Goal: Task Accomplishment & Management: Manage account settings

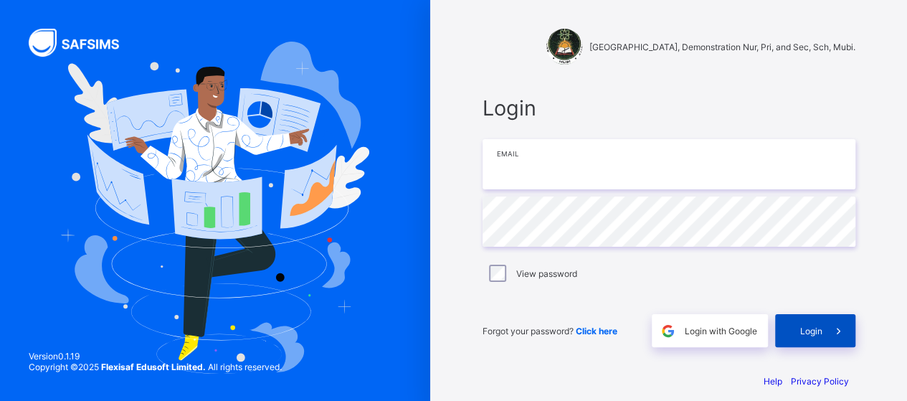
type input "**********"
click at [816, 320] on div "Login" at bounding box center [815, 330] width 80 height 33
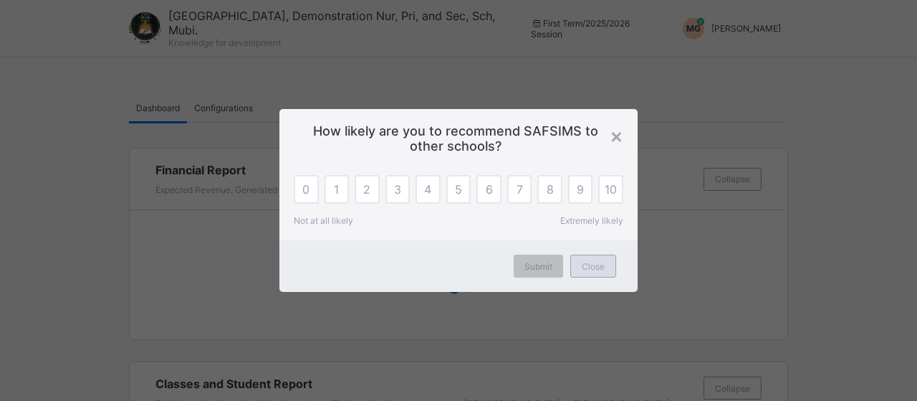
click at [592, 273] on div "Close" at bounding box center [594, 265] width 46 height 23
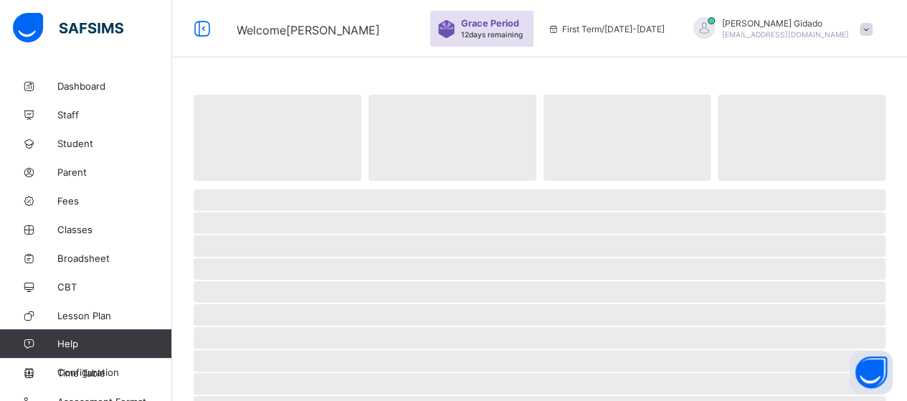
scroll to position [14, 0]
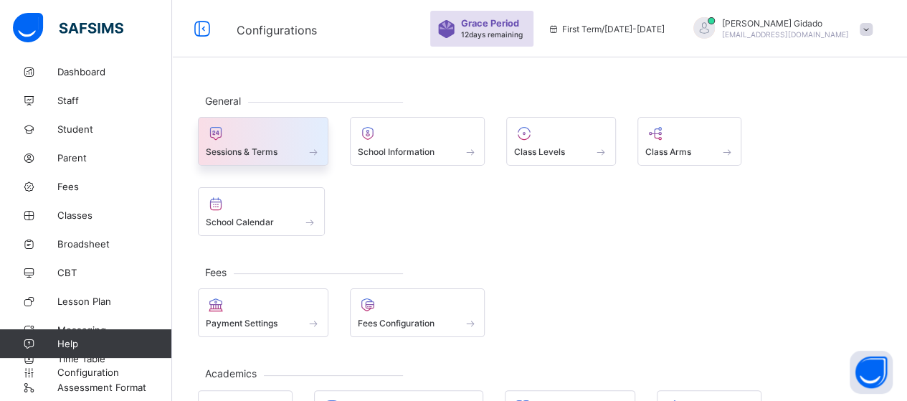
click at [310, 150] on span at bounding box center [313, 152] width 14 height 12
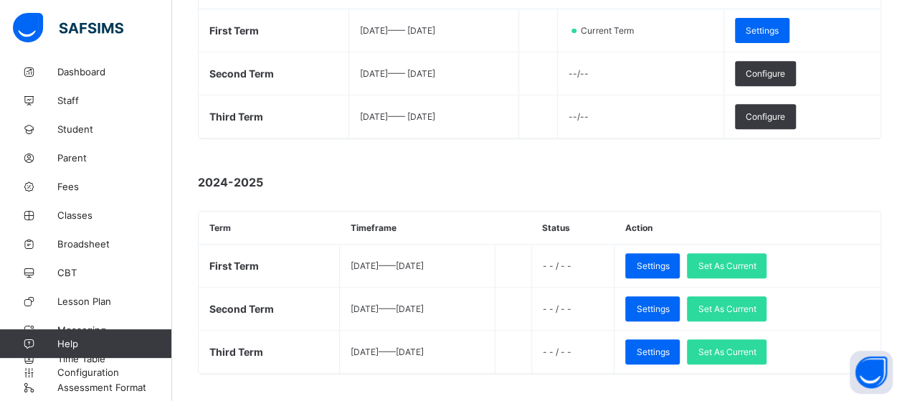
scroll to position [287, 0]
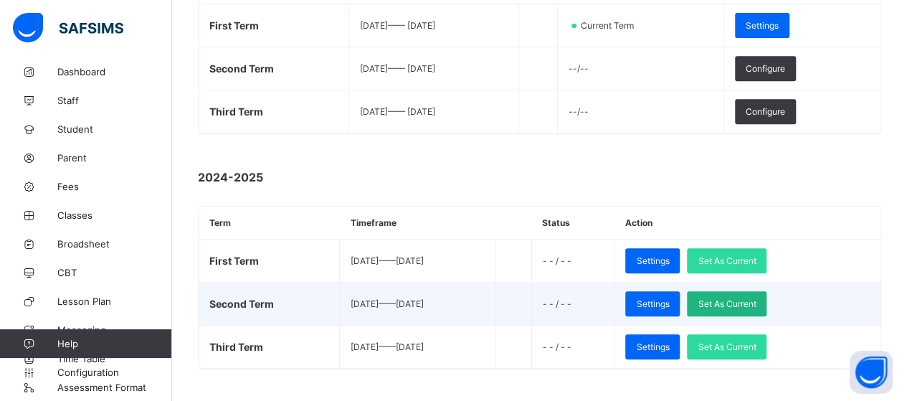
click at [755, 300] on span "Set As Current" at bounding box center [726, 303] width 58 height 11
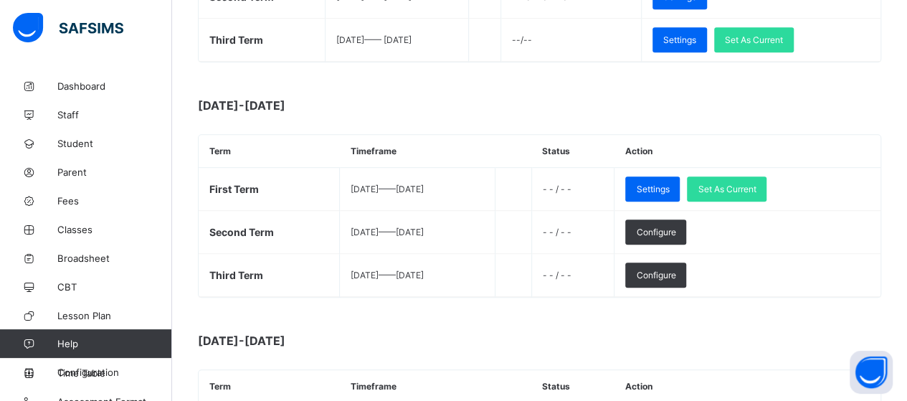
scroll to position [143, 0]
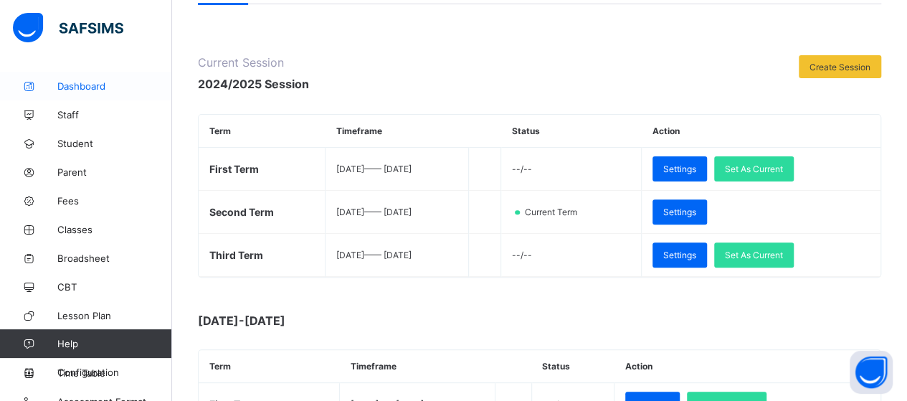
click at [80, 82] on span "Dashboard" at bounding box center [114, 85] width 115 height 11
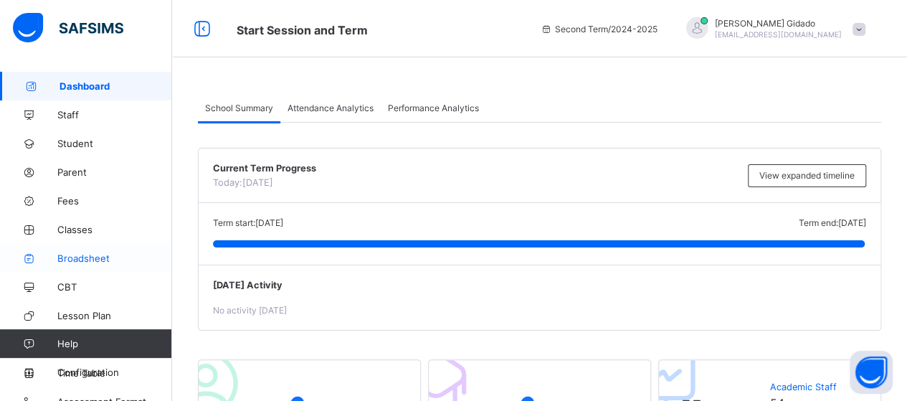
click at [72, 260] on span "Broadsheet" at bounding box center [114, 257] width 115 height 11
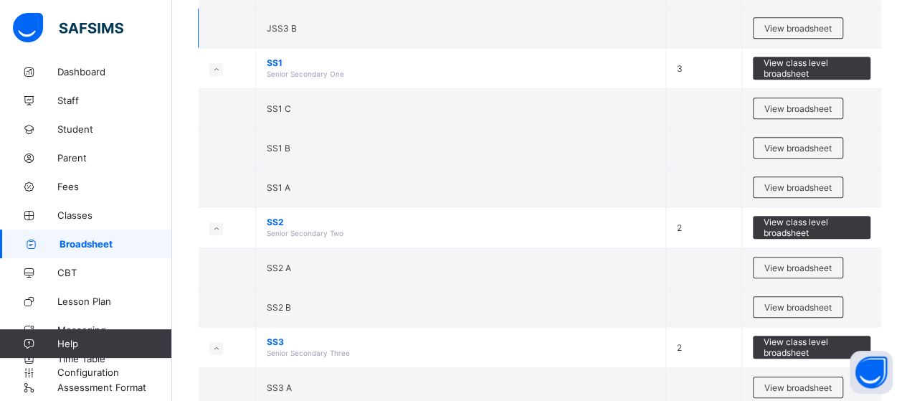
scroll to position [502, 0]
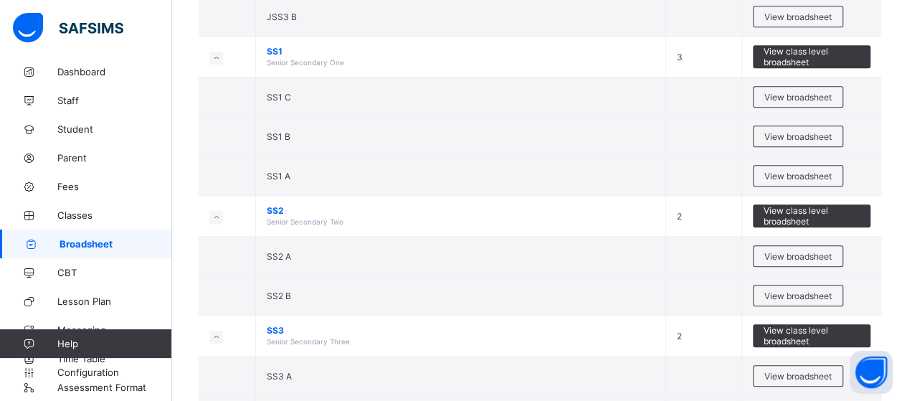
click at [794, 171] on span "View broadsheet" at bounding box center [797, 176] width 67 height 11
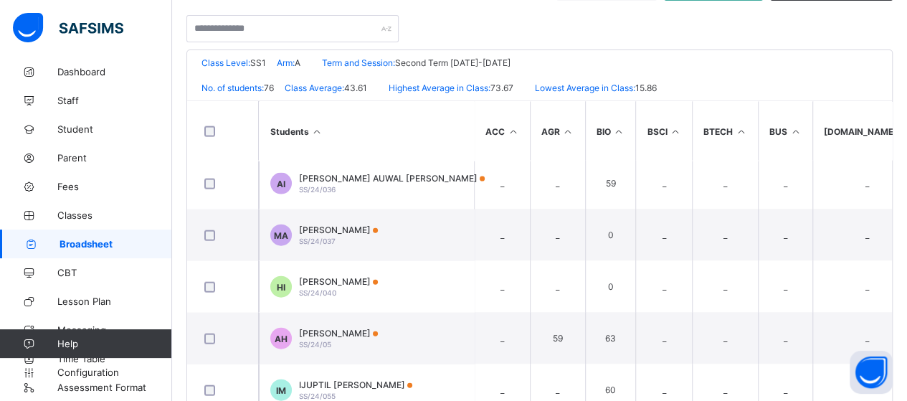
scroll to position [1649, 0]
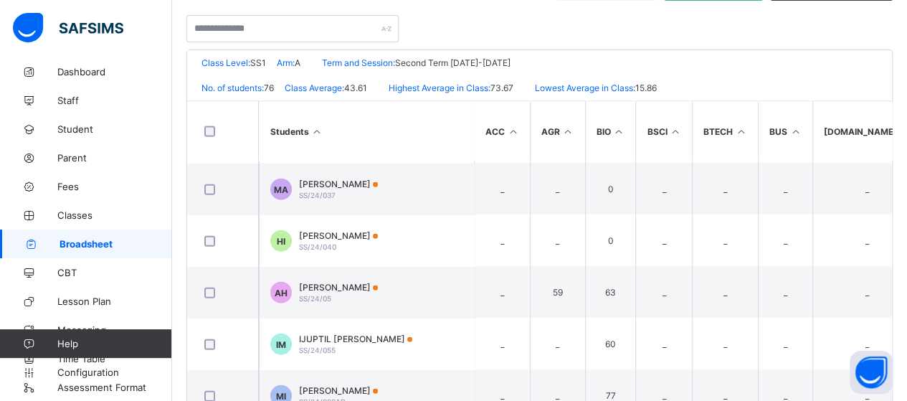
click at [393, 238] on td "HI [PERSON_NAME] SS/24/040" at bounding box center [366, 240] width 215 height 52
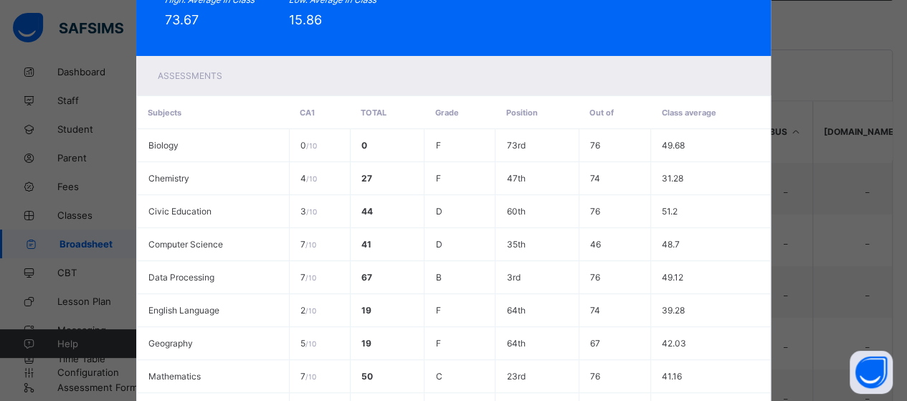
scroll to position [370, 0]
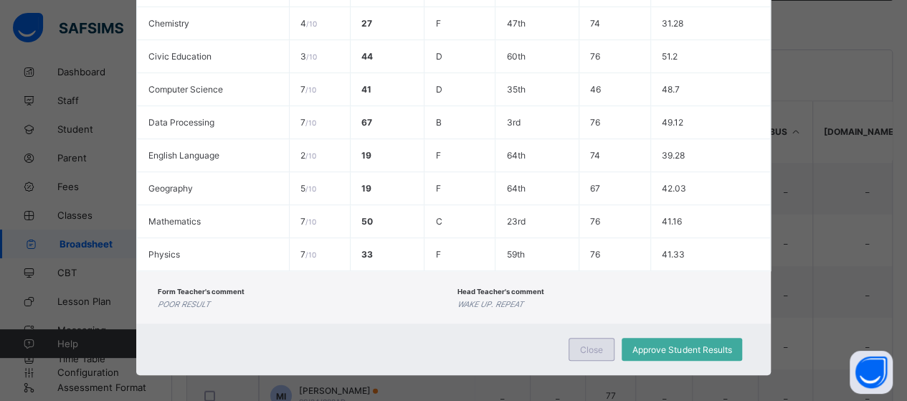
click at [593, 344] on span "Close" at bounding box center [591, 349] width 23 height 11
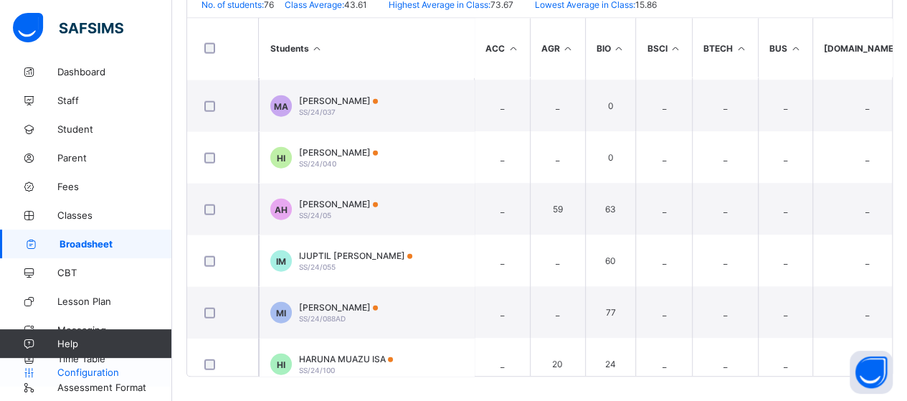
click at [106, 373] on span "Configuration" at bounding box center [114, 371] width 114 height 11
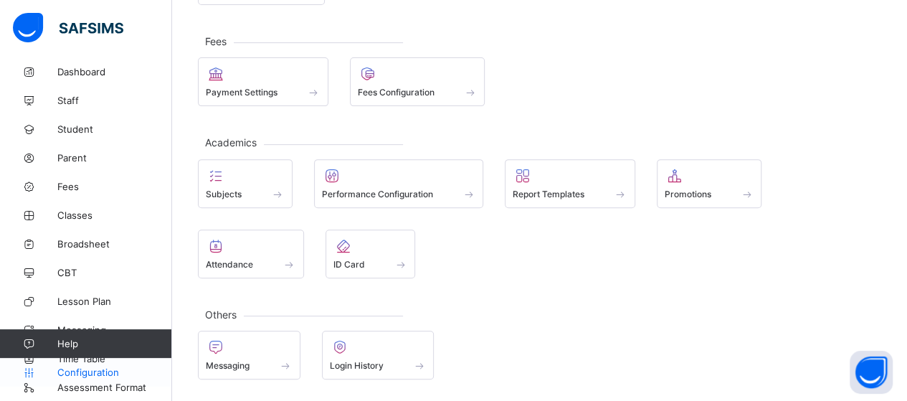
scroll to position [155, 0]
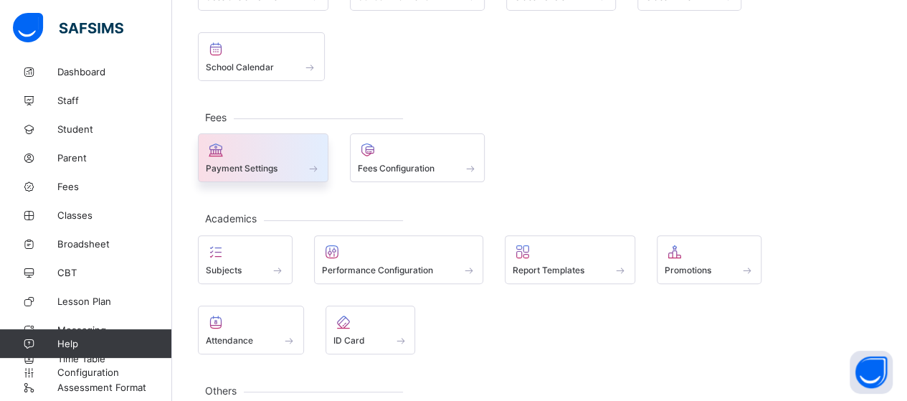
click at [305, 162] on div "Payment Settings" at bounding box center [263, 168] width 115 height 12
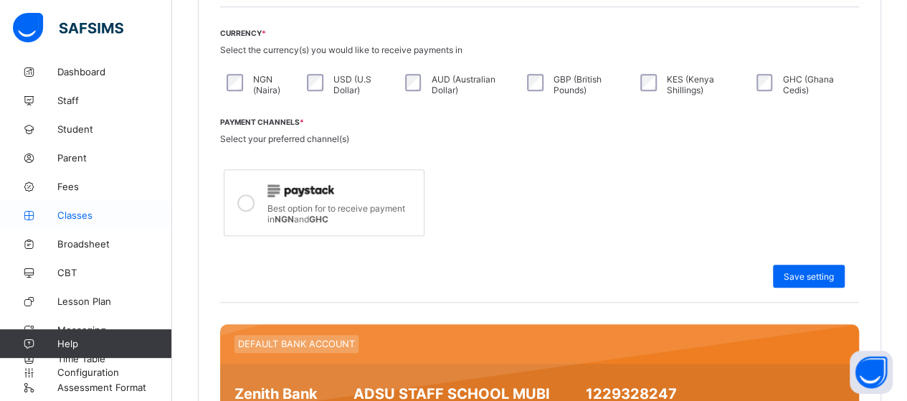
scroll to position [502, 0]
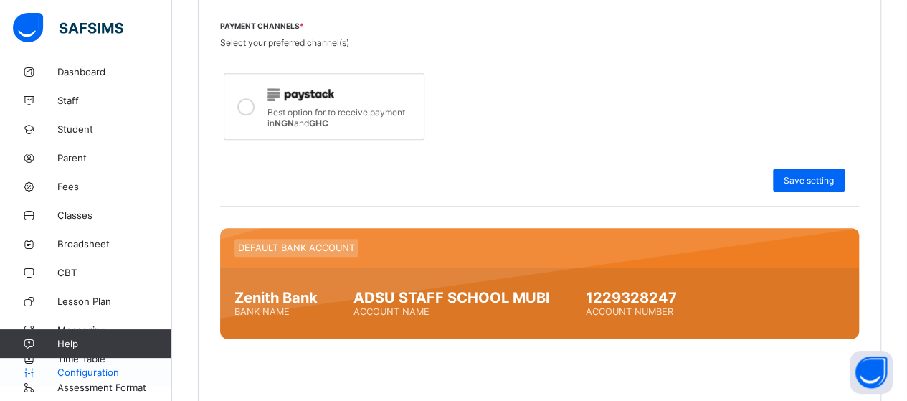
click at [100, 374] on span "Configuration" at bounding box center [114, 371] width 114 height 11
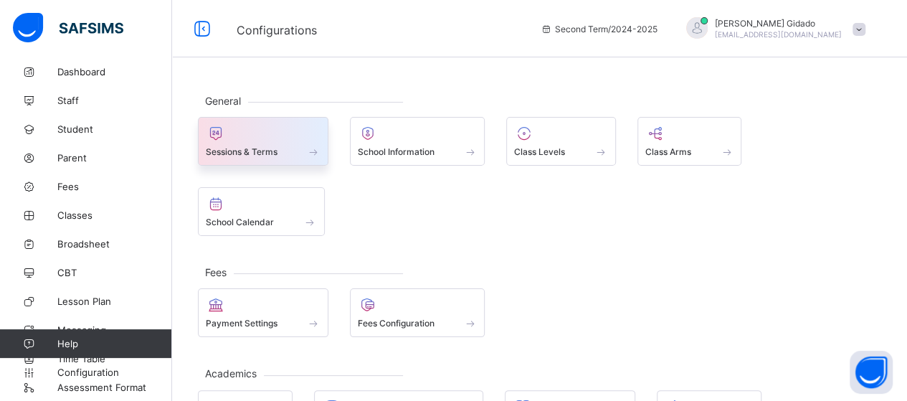
click at [301, 147] on div "Sessions & Terms" at bounding box center [263, 152] width 115 height 12
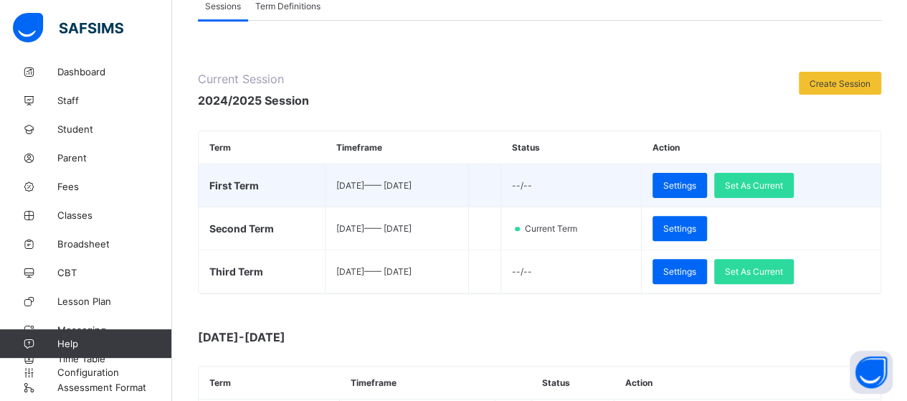
scroll to position [215, 0]
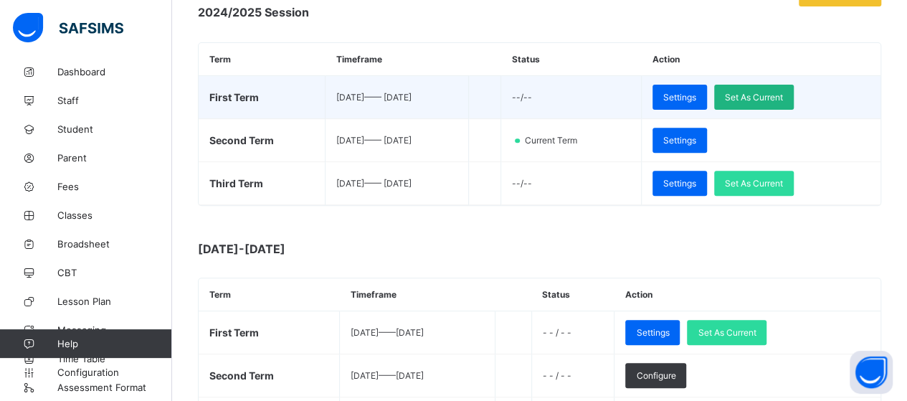
click at [773, 94] on span "Set As Current" at bounding box center [754, 97] width 58 height 11
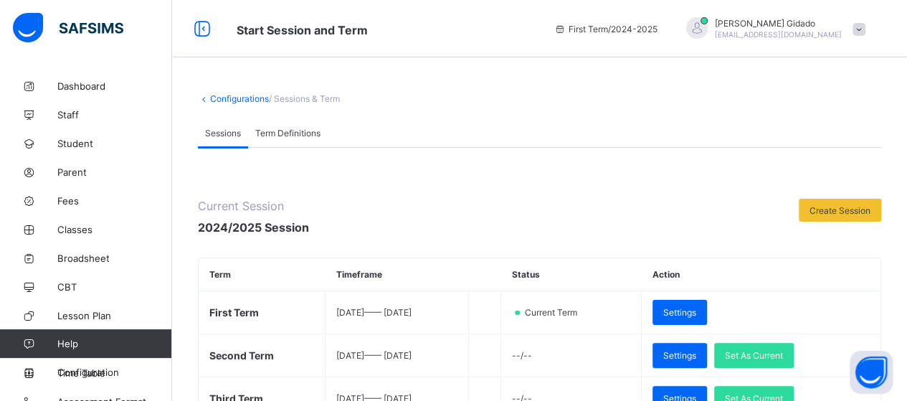
scroll to position [72, 0]
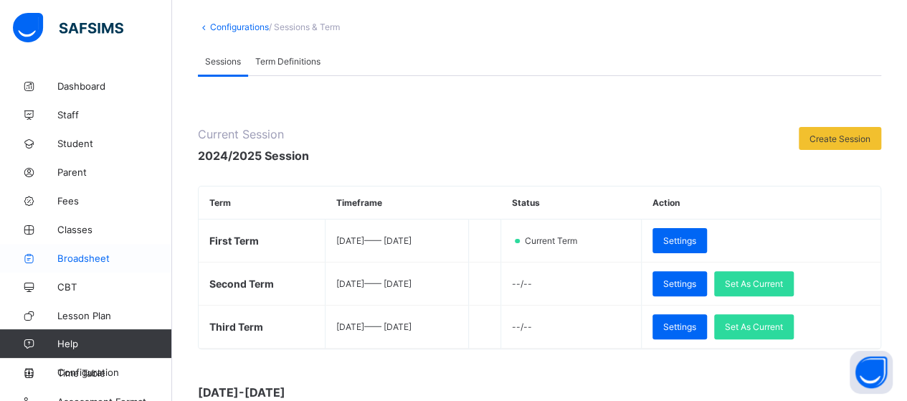
click at [80, 252] on span "Broadsheet" at bounding box center [114, 257] width 115 height 11
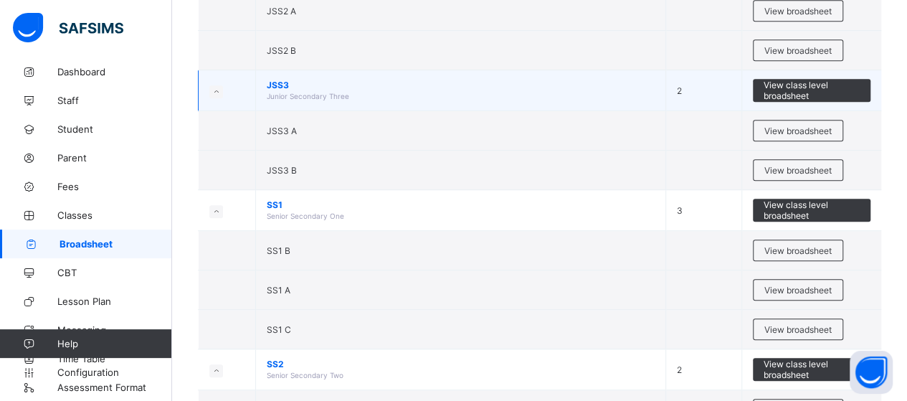
scroll to position [430, 0]
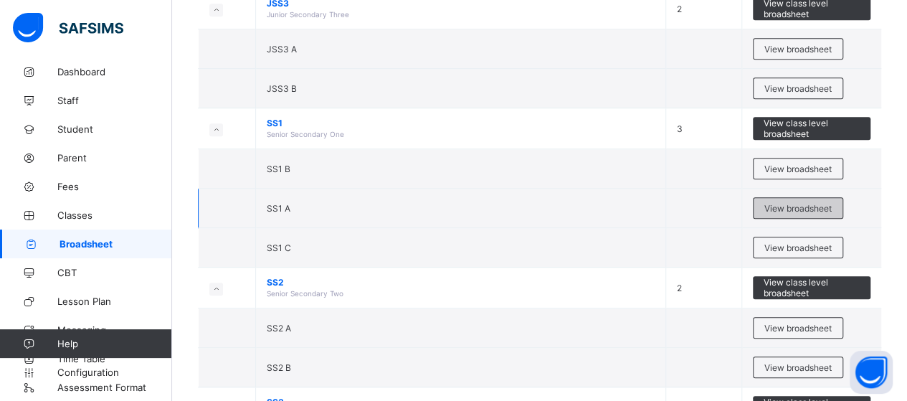
click at [764, 210] on div "View broadsheet" at bounding box center [798, 208] width 90 height 22
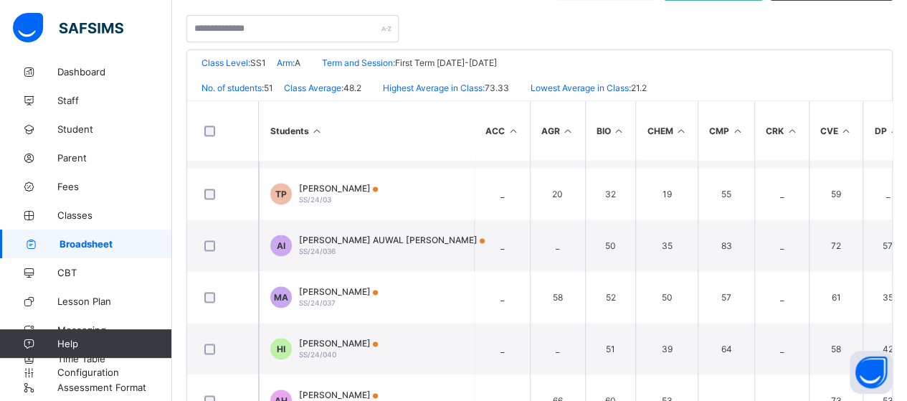
scroll to position [1003, 0]
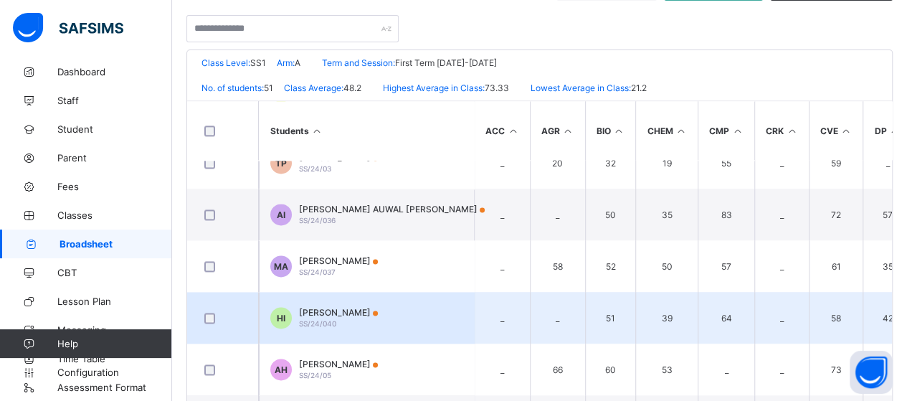
click at [410, 313] on td "HI [PERSON_NAME] SS/24/040" at bounding box center [366, 318] width 215 height 52
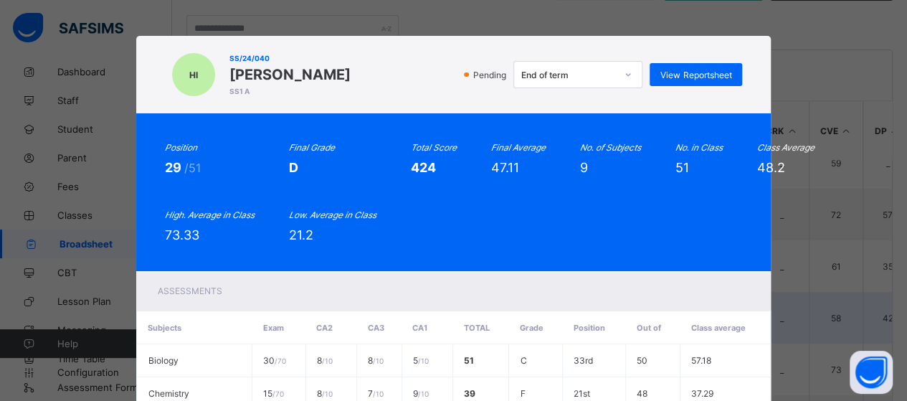
click at [410, 313] on th "CA1" at bounding box center [426, 327] width 51 height 33
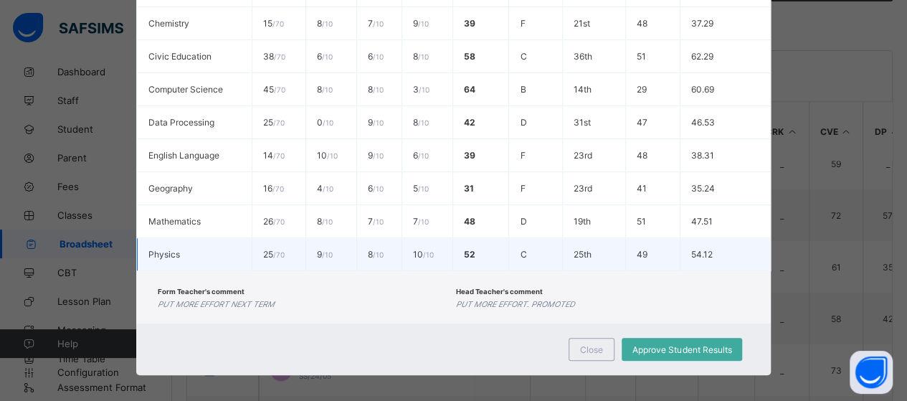
scroll to position [370, 0]
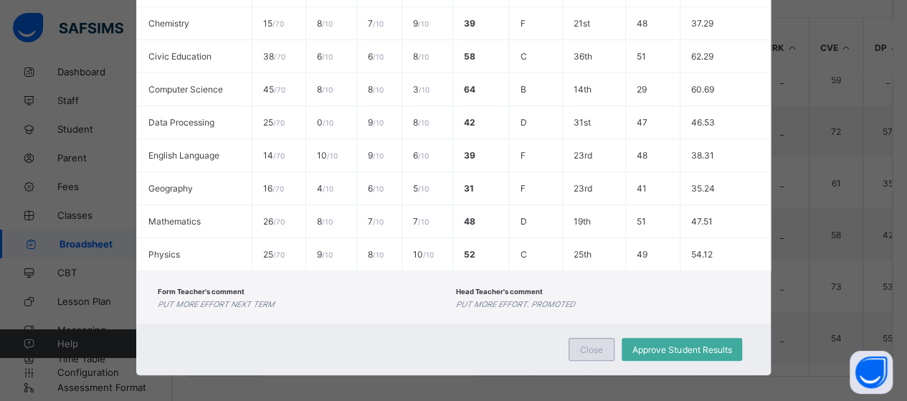
click at [586, 344] on span "Close" at bounding box center [591, 349] width 23 height 11
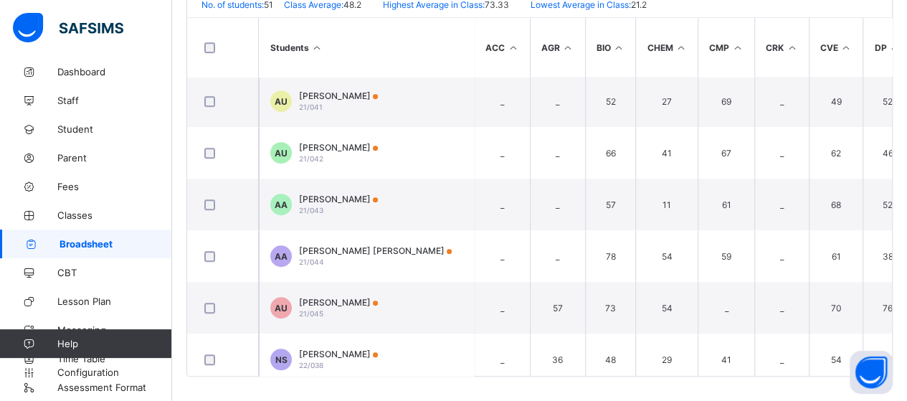
scroll to position [287, 0]
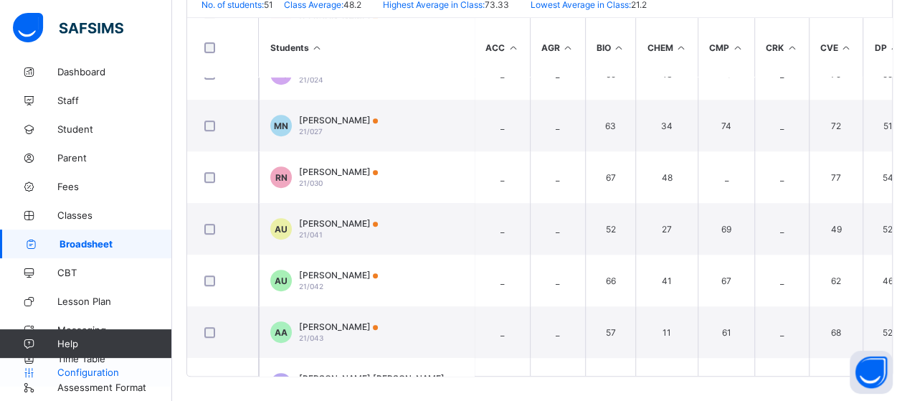
click at [95, 377] on span "Configuration" at bounding box center [114, 371] width 114 height 11
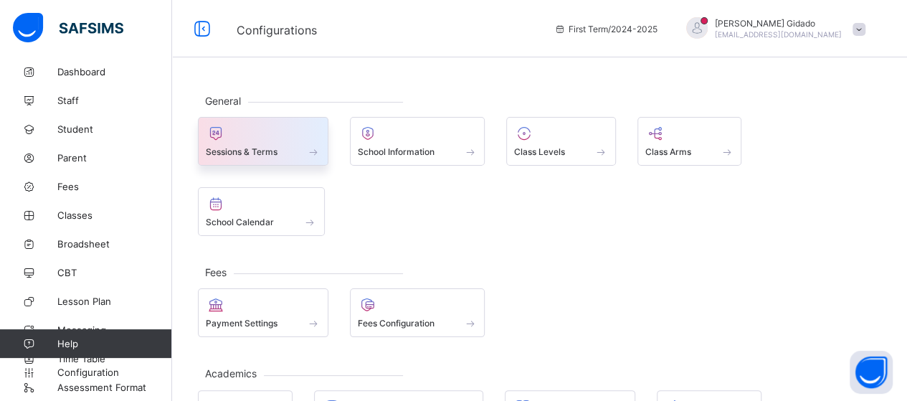
click at [278, 151] on div "Sessions & Terms" at bounding box center [263, 152] width 115 height 12
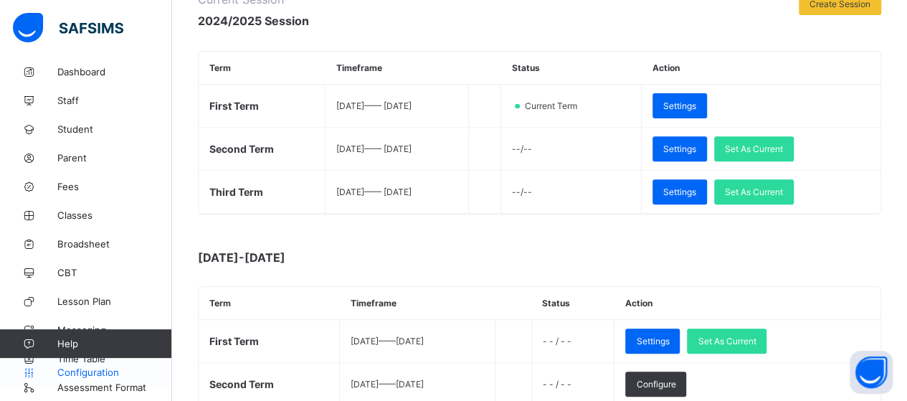
scroll to position [215, 0]
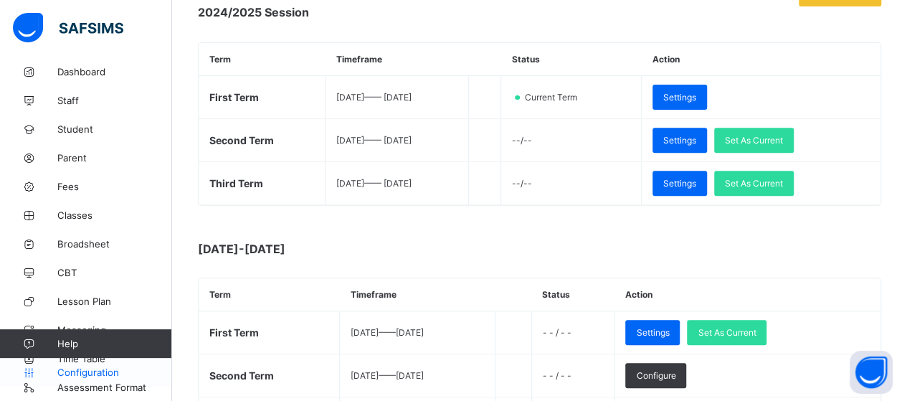
click at [85, 374] on span "Configuration" at bounding box center [114, 371] width 114 height 11
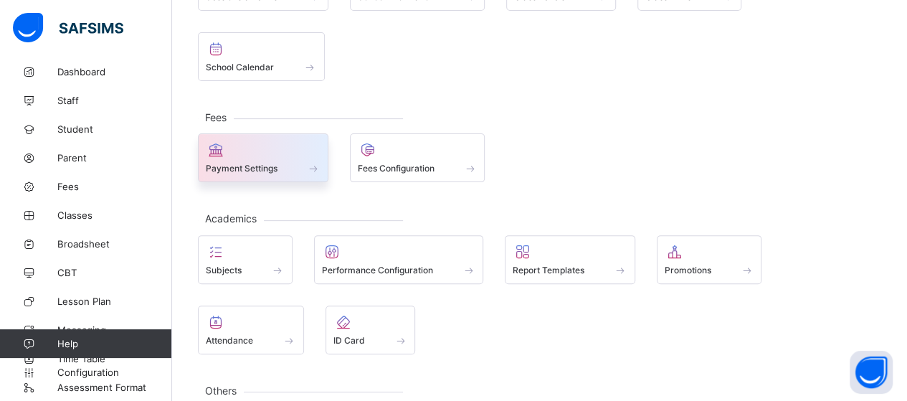
click at [292, 162] on div "Payment Settings" at bounding box center [263, 168] width 115 height 12
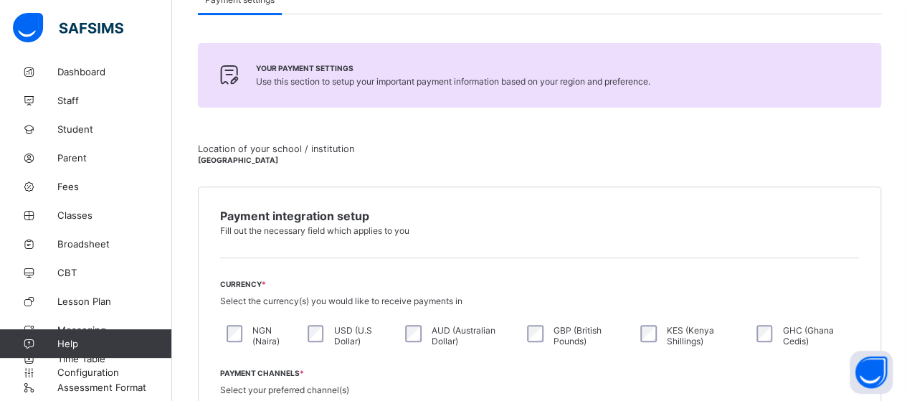
scroll to position [215, 0]
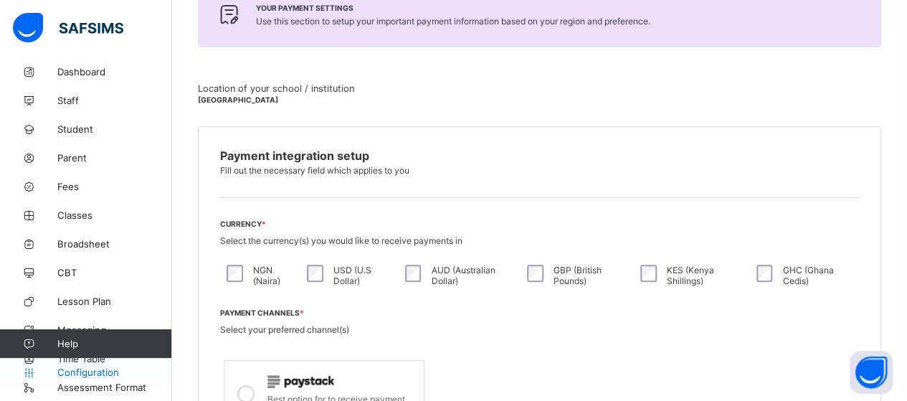
click at [95, 373] on span "Configuration" at bounding box center [114, 371] width 114 height 11
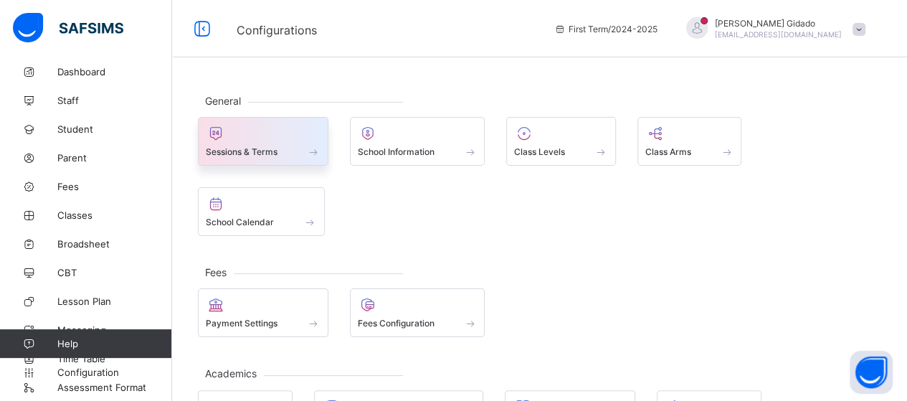
click at [296, 150] on div "Sessions & Terms" at bounding box center [263, 152] width 115 height 12
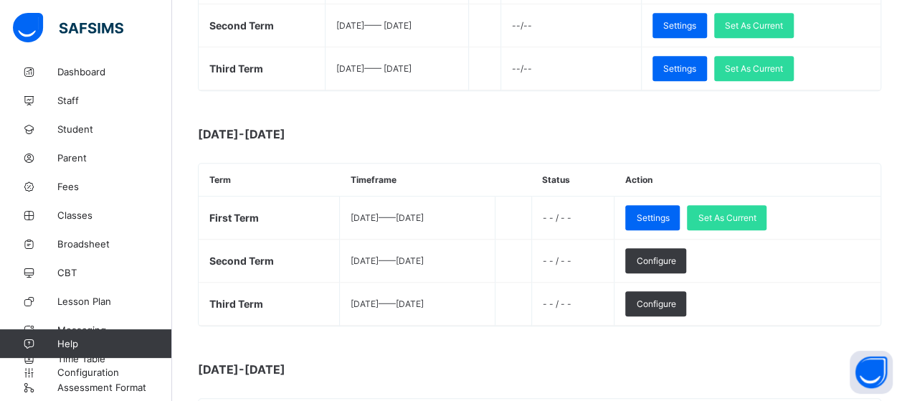
scroll to position [358, 0]
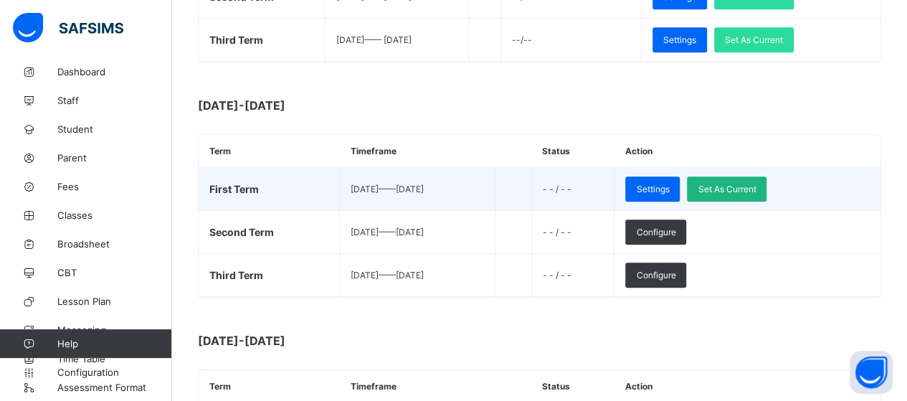
click at [750, 189] on div "Set As Current" at bounding box center [727, 188] width 80 height 25
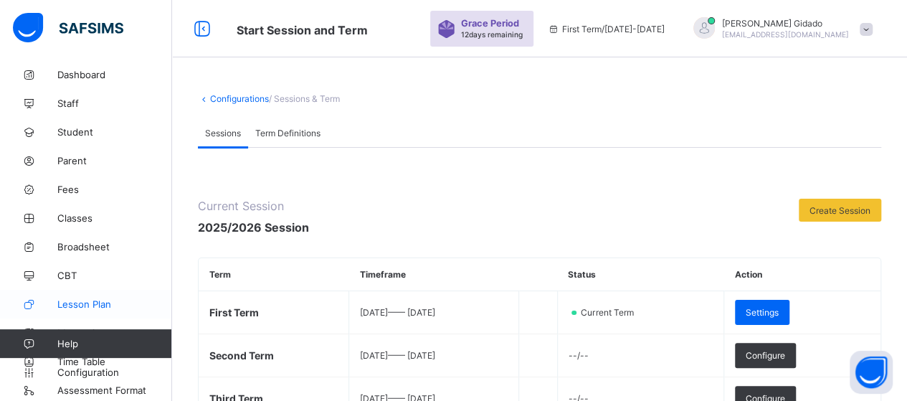
scroll to position [14, 0]
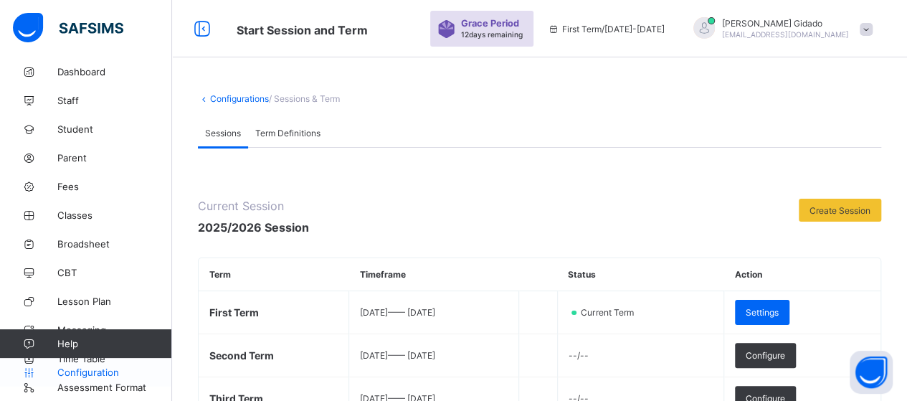
click at [110, 372] on span "Configuration" at bounding box center [114, 371] width 114 height 11
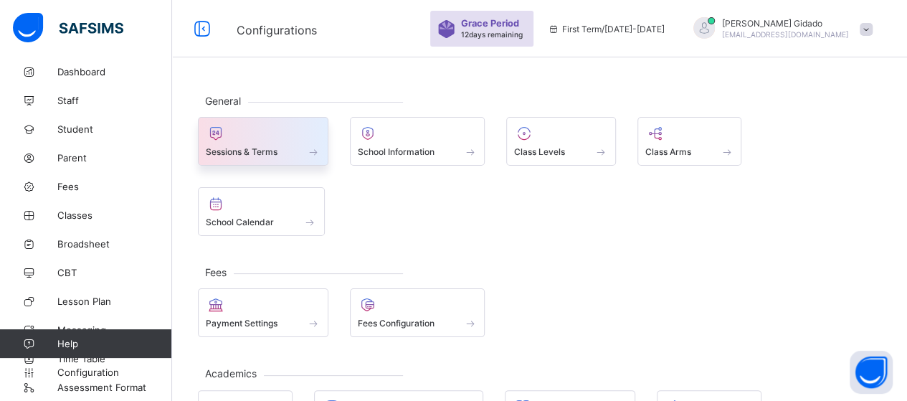
click at [310, 146] on span at bounding box center [313, 152] width 14 height 12
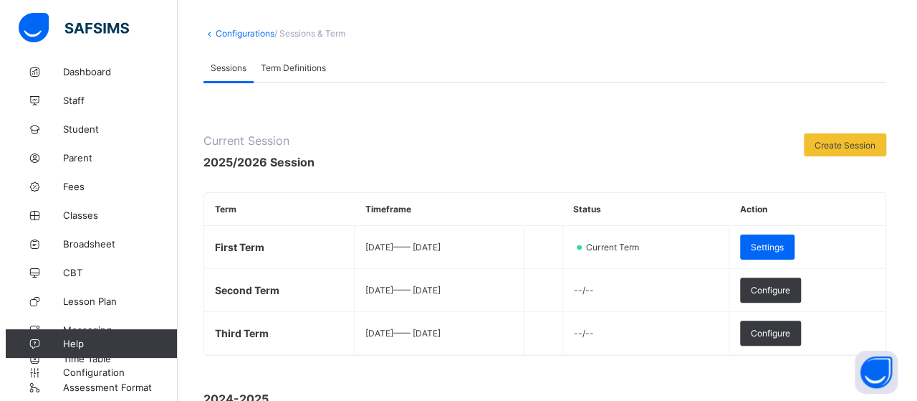
scroll to position [215, 0]
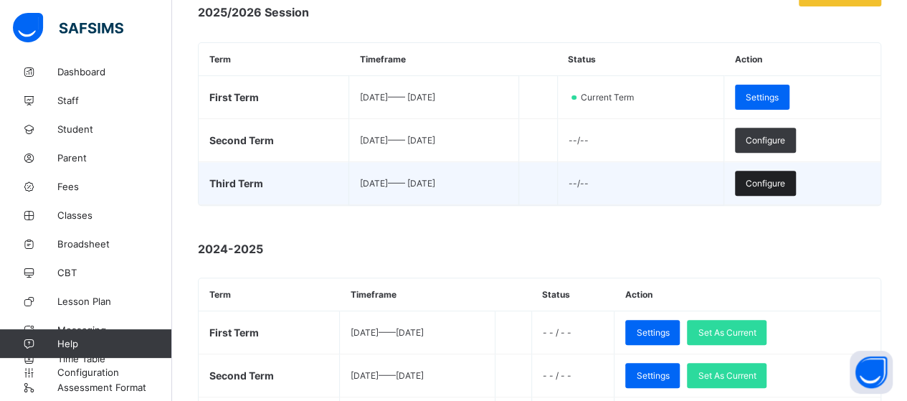
click at [771, 184] on span "Configure" at bounding box center [764, 183] width 39 height 11
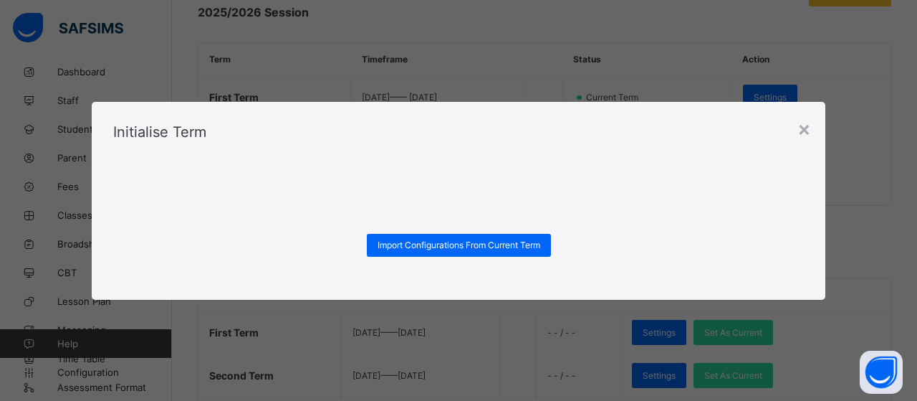
click at [526, 24] on div "× Initialise Term Import Configurations From Current Term" at bounding box center [458, 200] width 917 height 401
click at [803, 133] on div "×" at bounding box center [805, 128] width 14 height 24
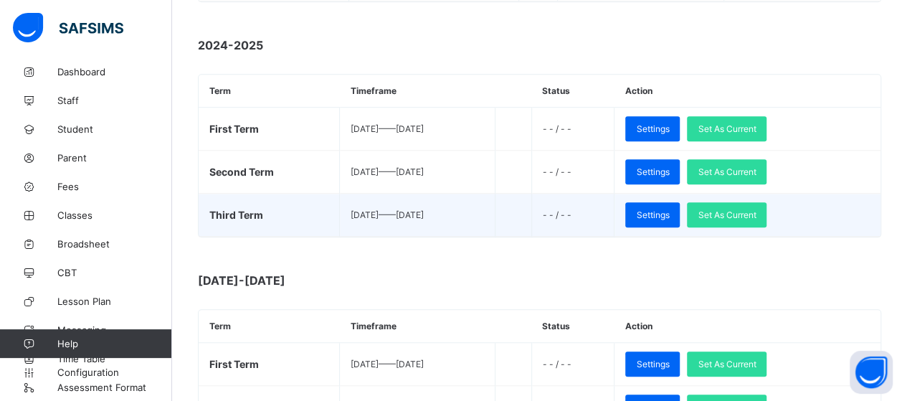
scroll to position [430, 0]
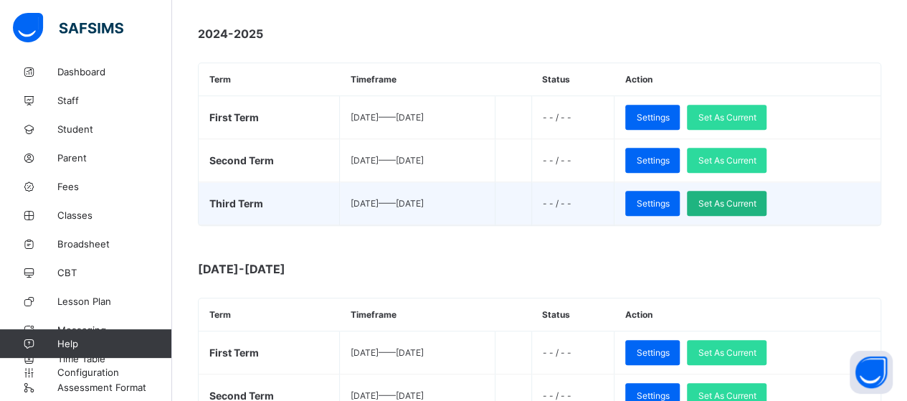
click at [755, 198] on span "Set As Current" at bounding box center [726, 203] width 58 height 11
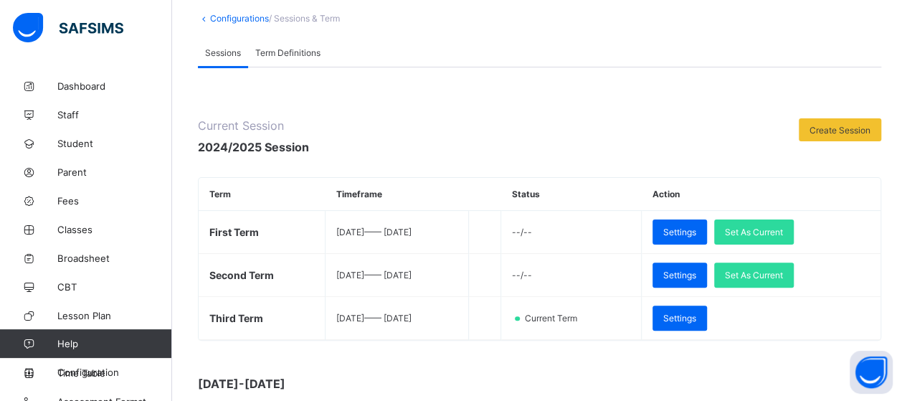
scroll to position [143, 0]
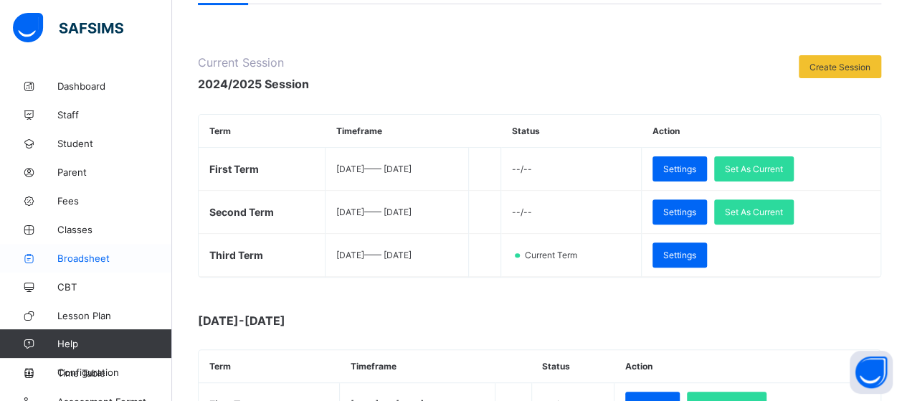
click at [83, 257] on span "Broadsheet" at bounding box center [114, 257] width 115 height 11
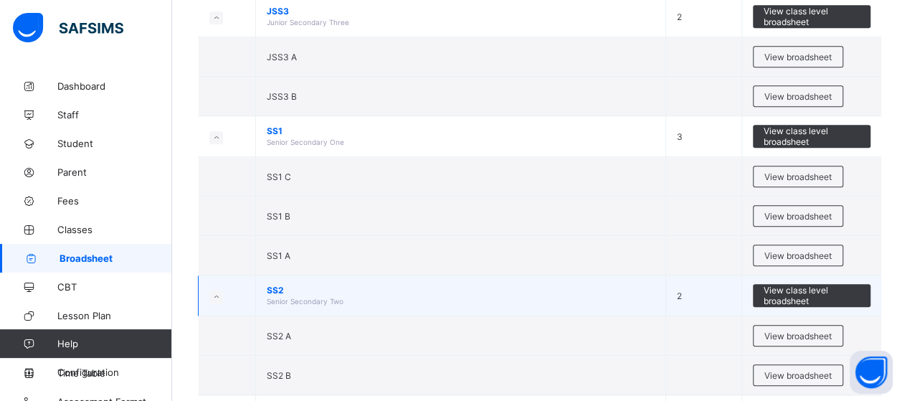
scroll to position [430, 0]
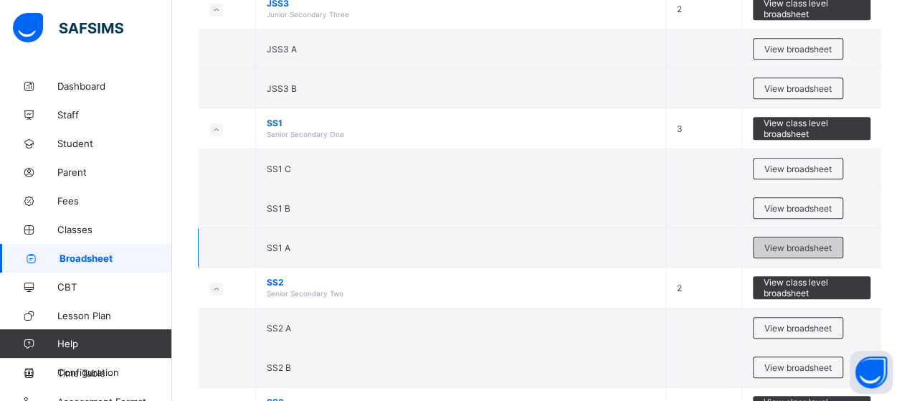
click at [798, 237] on div "View broadsheet" at bounding box center [798, 248] width 90 height 22
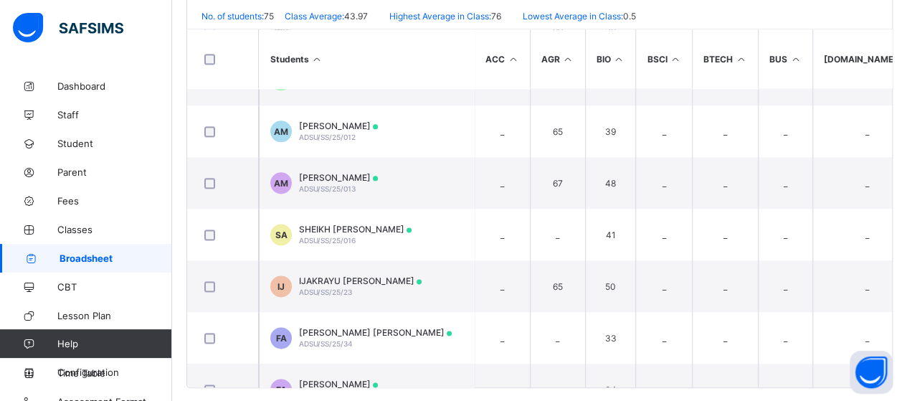
scroll to position [932, 0]
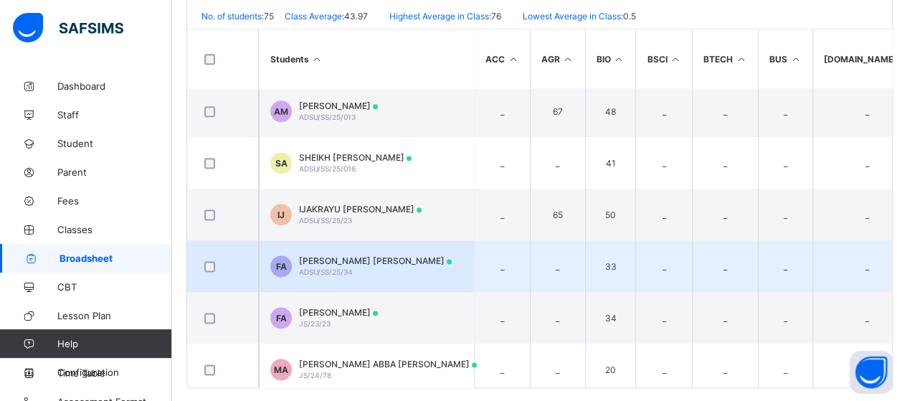
click at [424, 264] on div "[PERSON_NAME] [PERSON_NAME] ADSU/SS/25/34" at bounding box center [375, 266] width 153 height 22
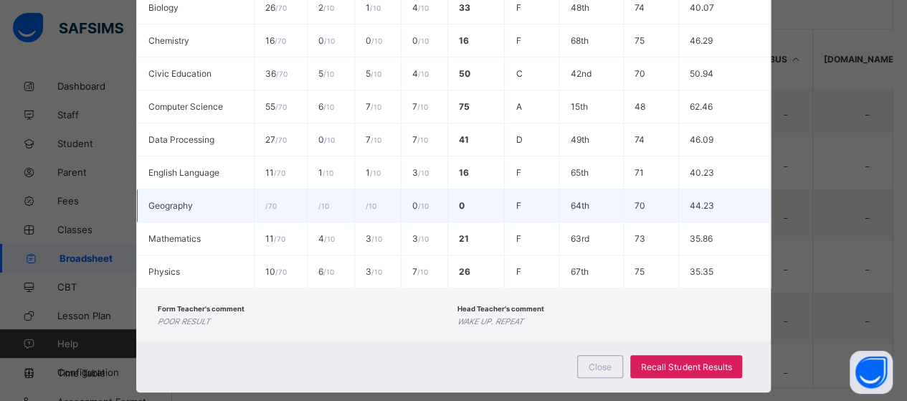
scroll to position [370, 0]
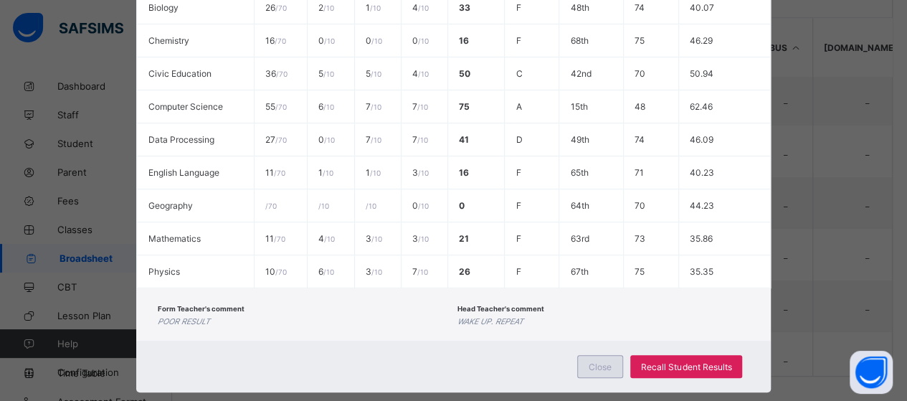
click at [598, 361] on span "Close" at bounding box center [599, 366] width 23 height 11
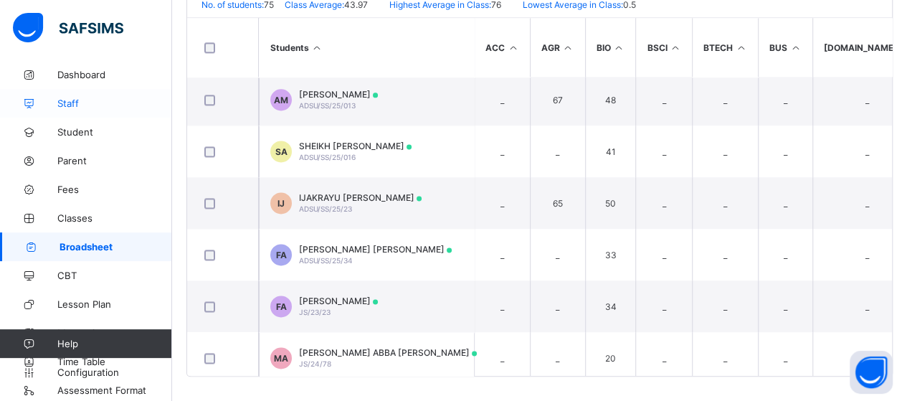
scroll to position [14, 0]
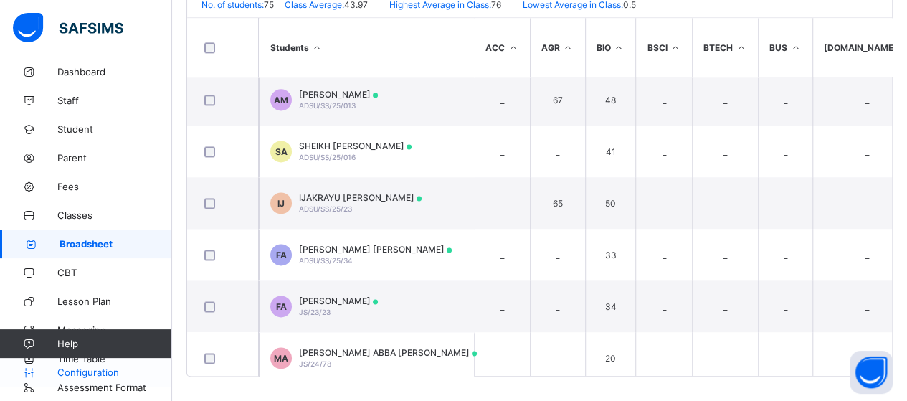
click at [98, 372] on span "Configuration" at bounding box center [114, 371] width 114 height 11
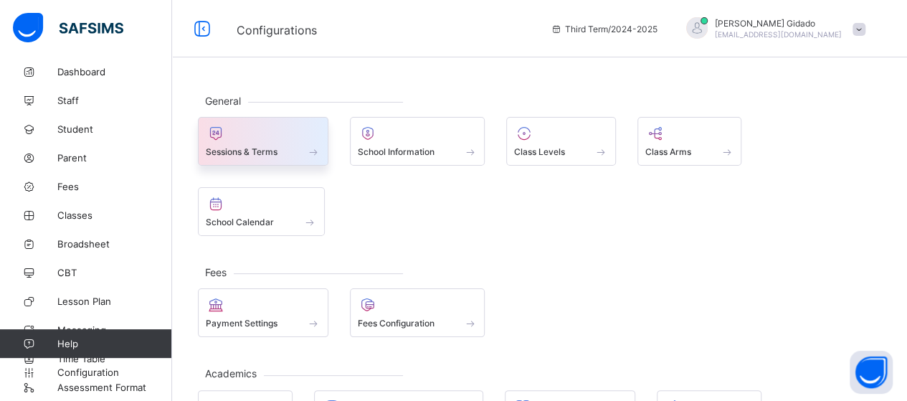
click at [307, 147] on span at bounding box center [313, 152] width 14 height 12
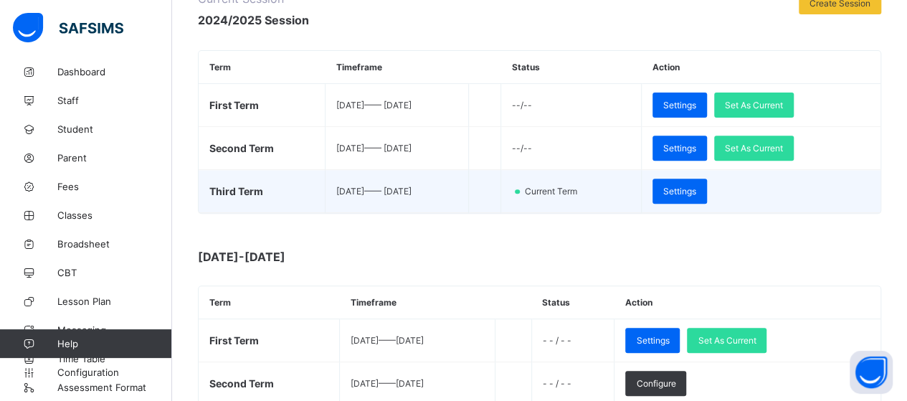
scroll to position [215, 0]
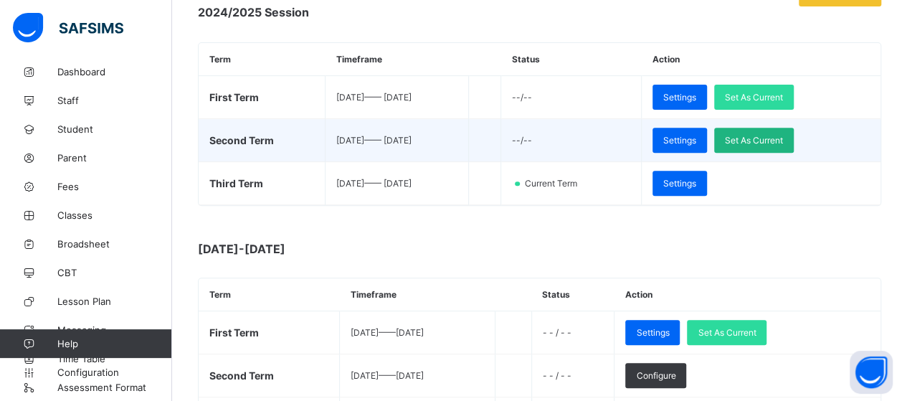
click at [774, 135] on span "Set As Current" at bounding box center [754, 140] width 58 height 11
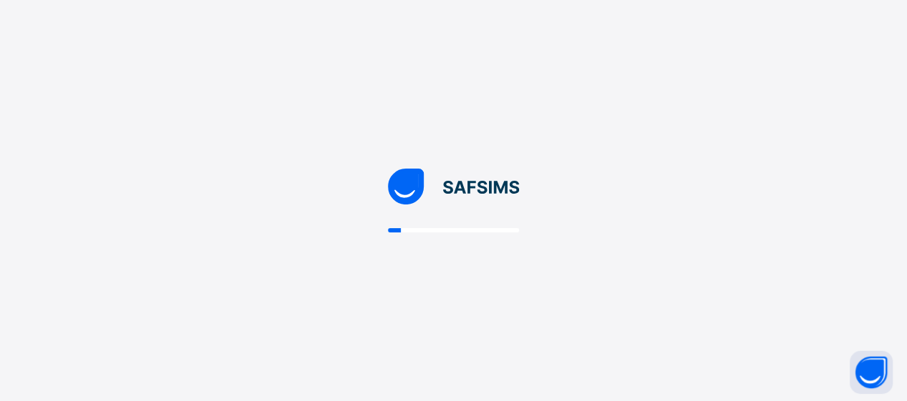
scroll to position [0, 0]
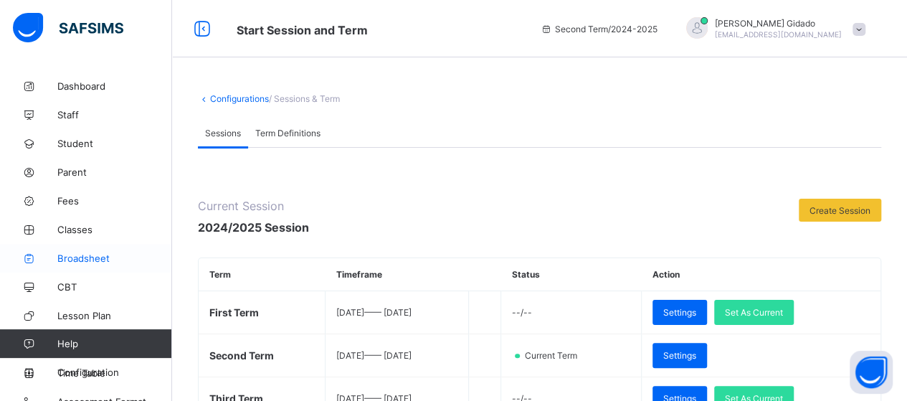
click at [95, 256] on span "Broadsheet" at bounding box center [114, 257] width 115 height 11
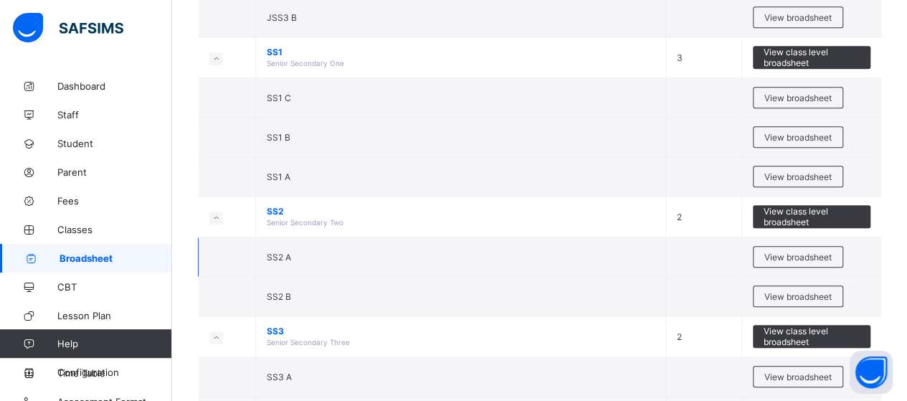
scroll to position [573, 0]
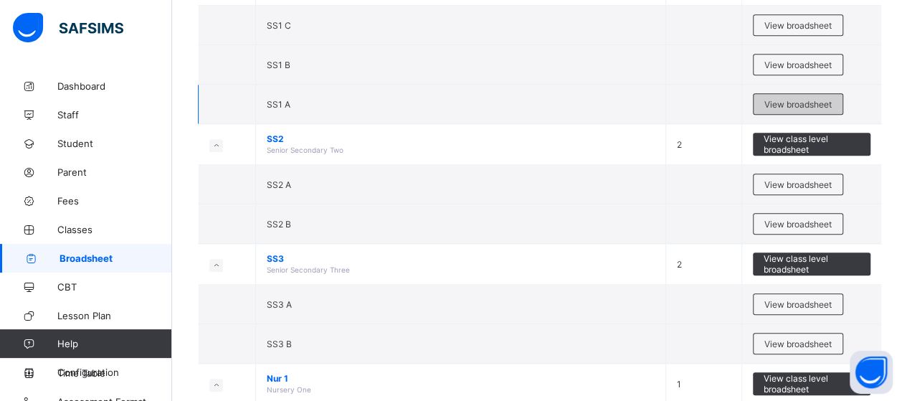
click at [789, 102] on span "View broadsheet" at bounding box center [797, 104] width 67 height 11
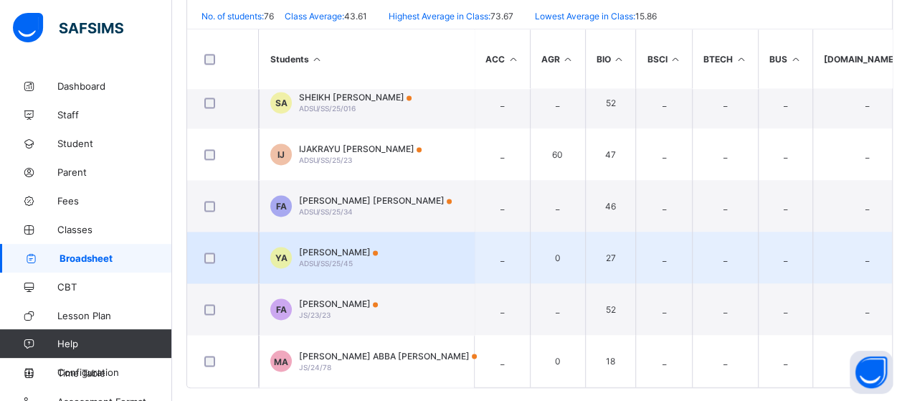
scroll to position [1075, 0]
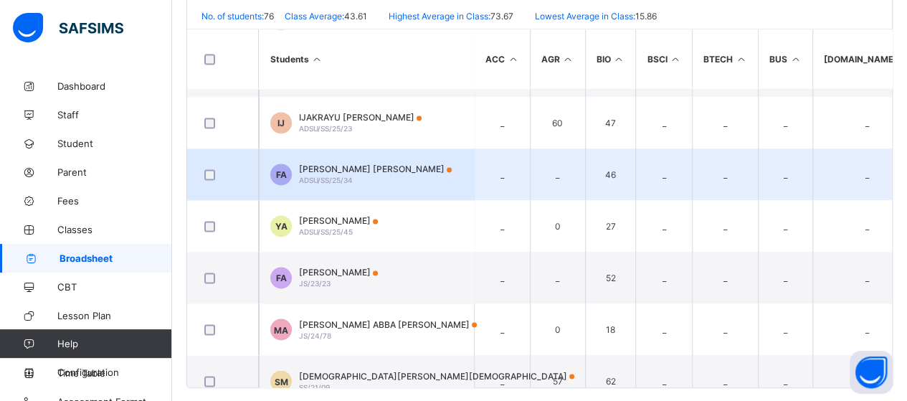
click at [439, 163] on span "[PERSON_NAME] [PERSON_NAME]" at bounding box center [375, 168] width 153 height 11
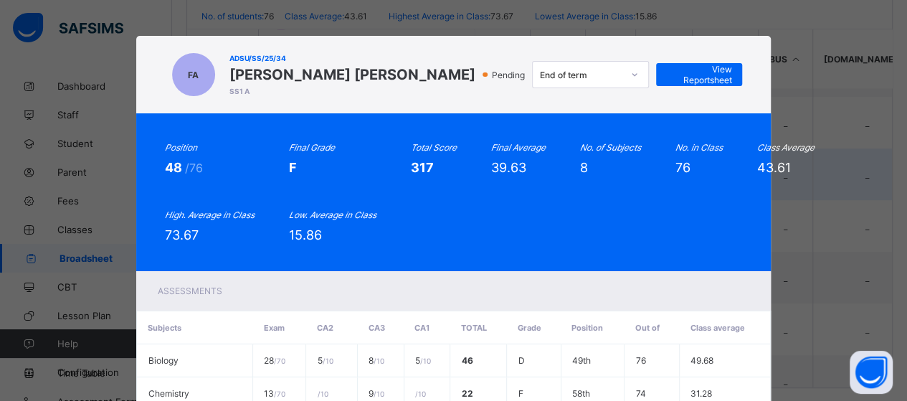
click at [439, 160] on div "317" at bounding box center [434, 167] width 46 height 15
click at [853, 75] on div "FA ADSU/SS/25/34 [PERSON_NAME] [PERSON_NAME] SS1 A Pending End of term View Rep…" at bounding box center [453, 200] width 907 height 401
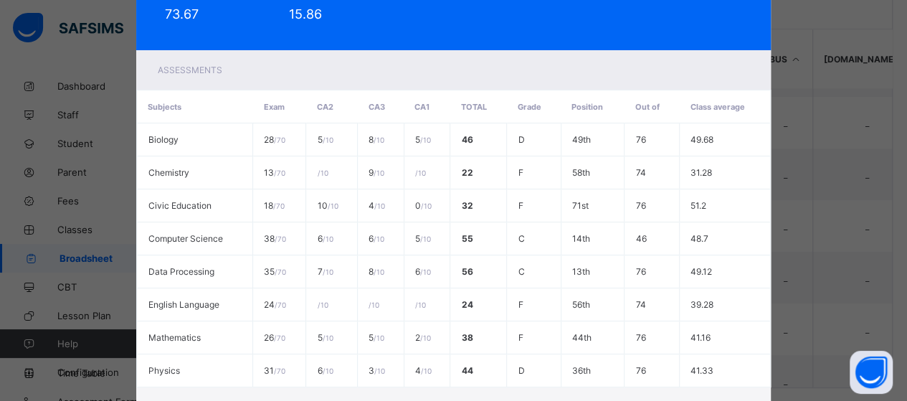
scroll to position [287, 0]
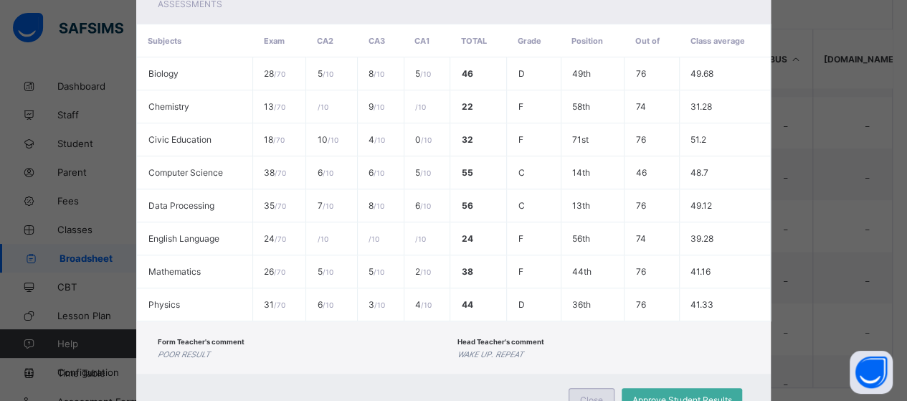
click at [586, 394] on span "Close" at bounding box center [591, 399] width 23 height 11
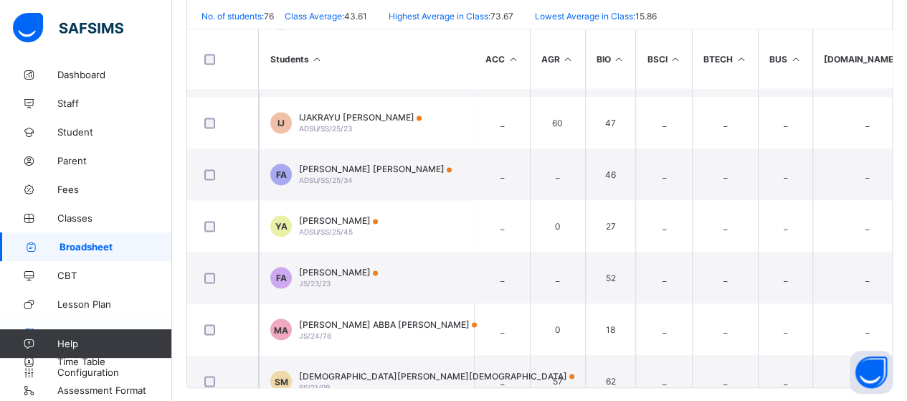
scroll to position [14, 0]
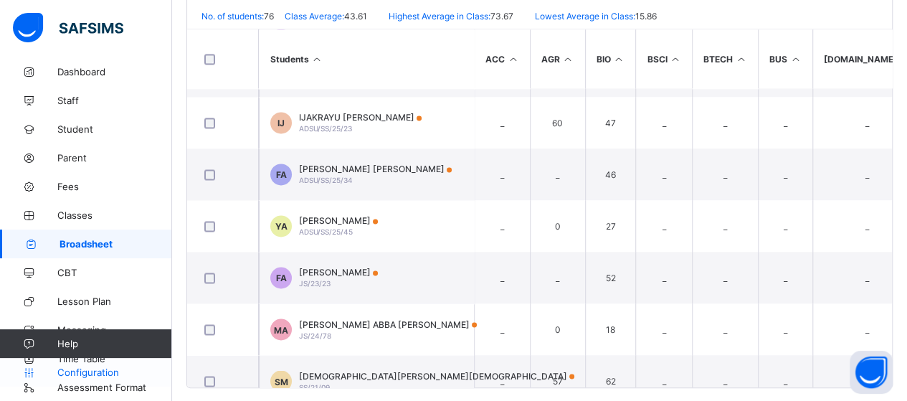
click at [92, 370] on span "Configuration" at bounding box center [114, 371] width 114 height 11
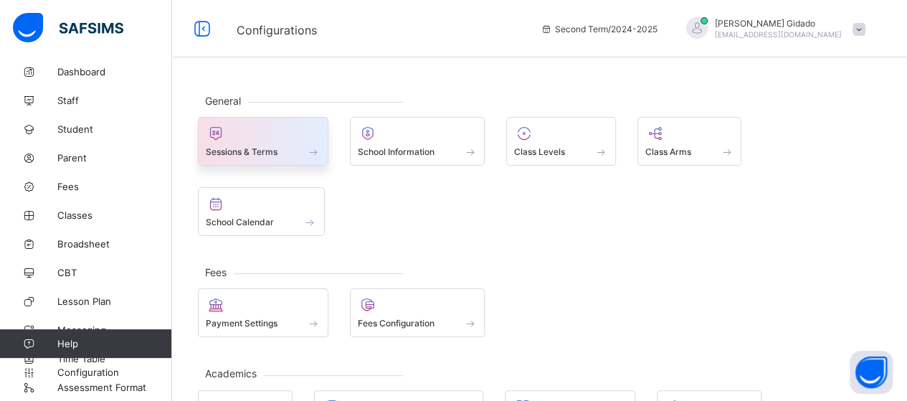
click at [309, 146] on span at bounding box center [313, 152] width 14 height 12
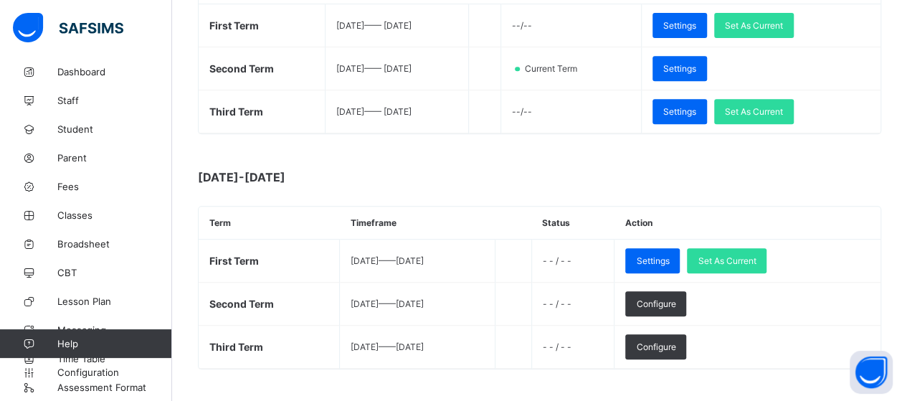
scroll to position [215, 0]
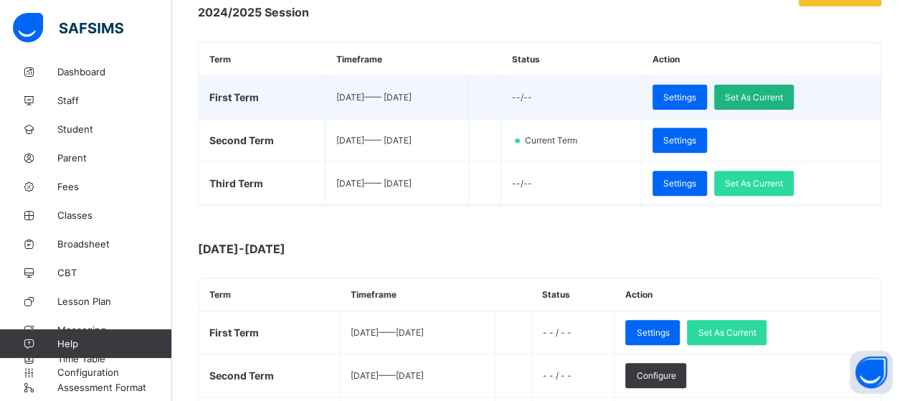
click at [783, 94] on span "Set As Current" at bounding box center [754, 97] width 58 height 11
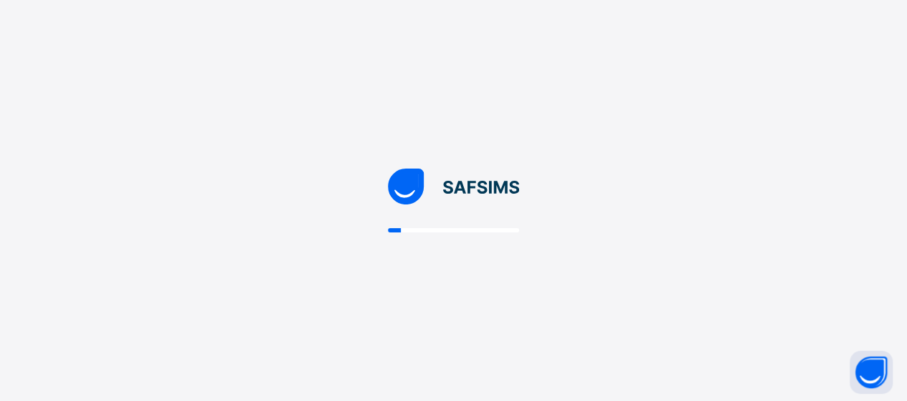
scroll to position [0, 0]
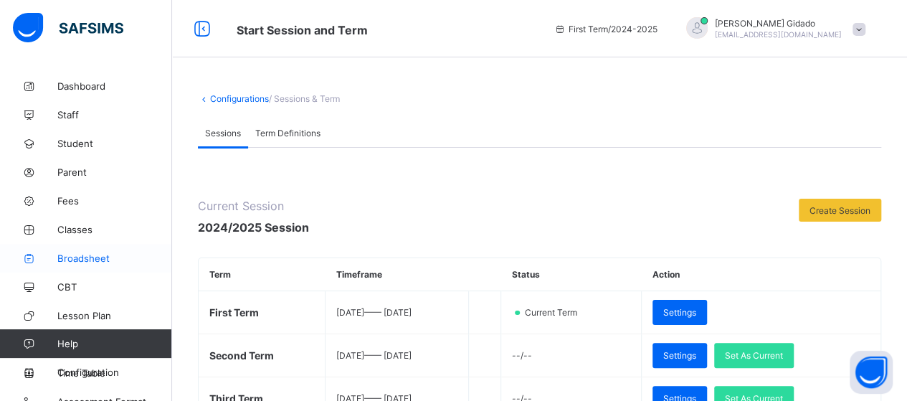
click at [75, 259] on span "Broadsheet" at bounding box center [114, 257] width 115 height 11
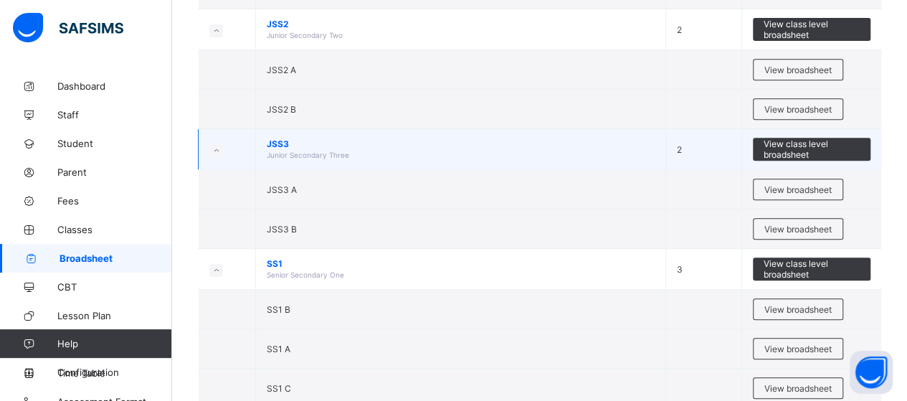
scroll to position [358, 0]
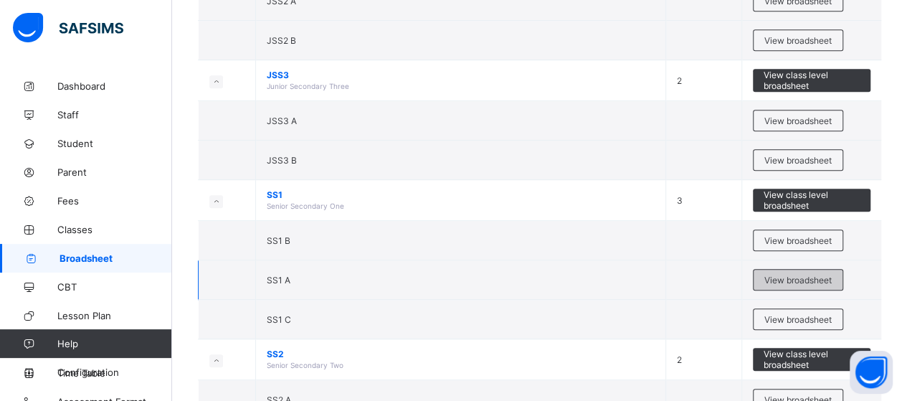
click at [790, 276] on span "View broadsheet" at bounding box center [797, 280] width 67 height 11
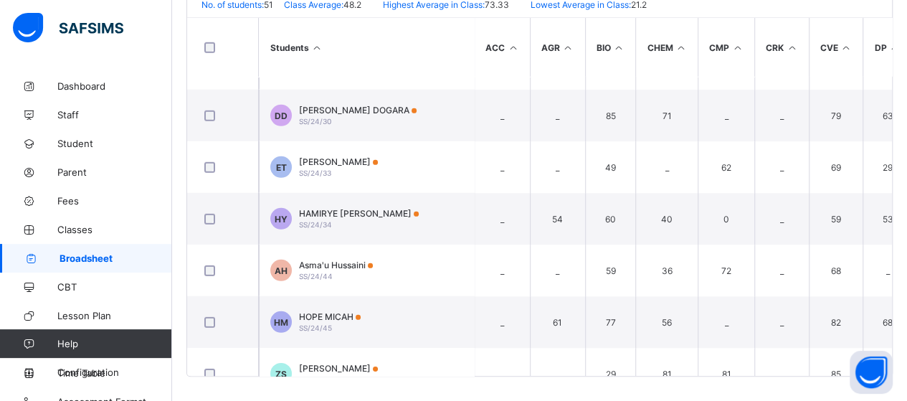
scroll to position [14, 0]
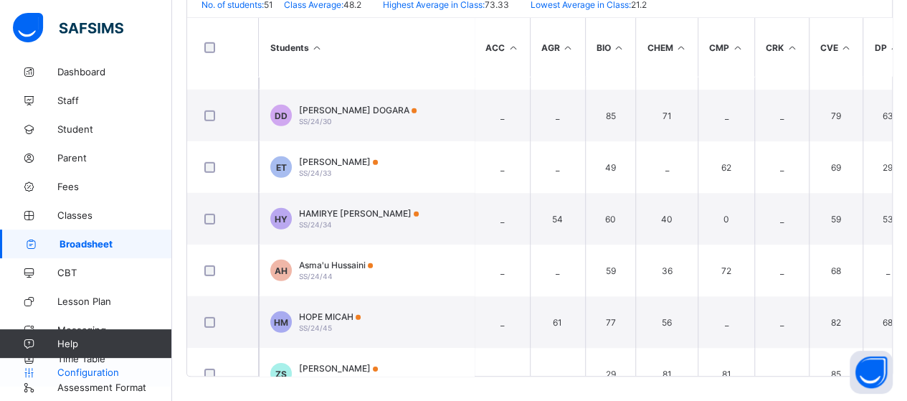
click at [100, 371] on span "Configuration" at bounding box center [114, 371] width 114 height 11
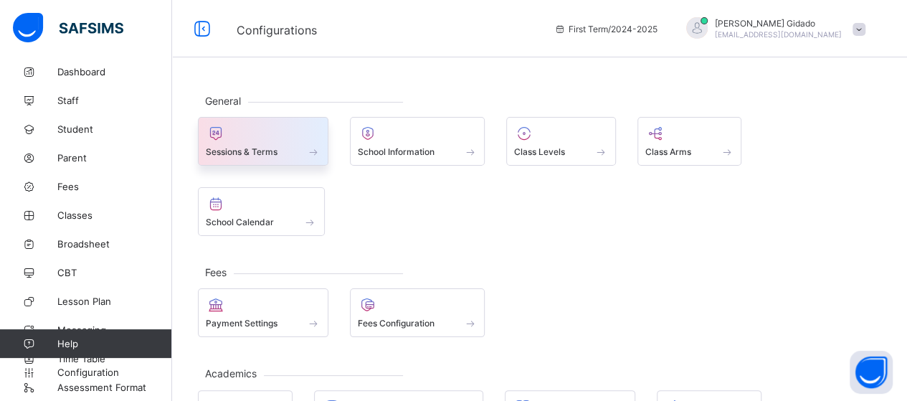
click at [305, 152] on div "Sessions & Terms" at bounding box center [263, 152] width 115 height 12
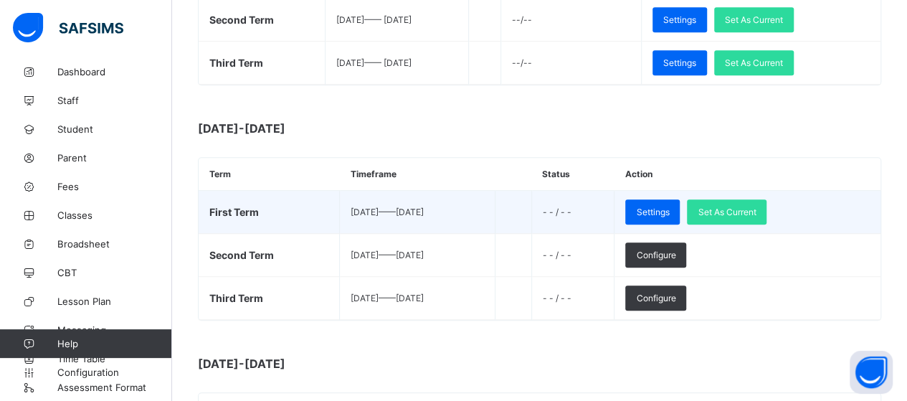
scroll to position [358, 0]
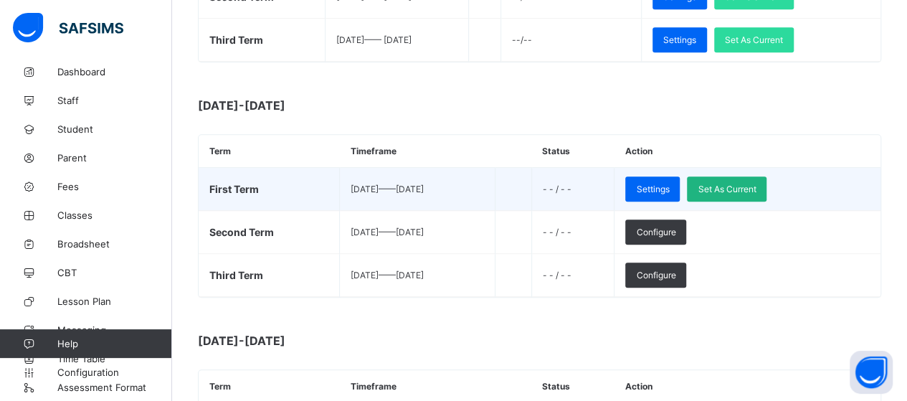
click at [751, 183] on span "Set As Current" at bounding box center [726, 188] width 58 height 11
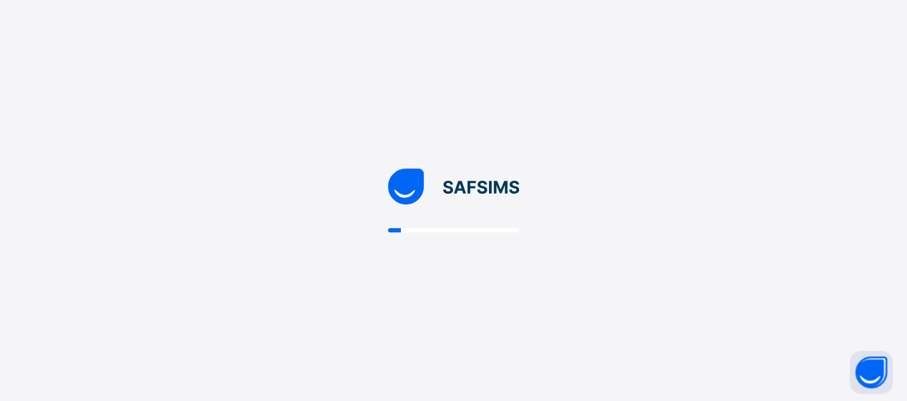
scroll to position [0, 0]
